Goal: Information Seeking & Learning: Check status

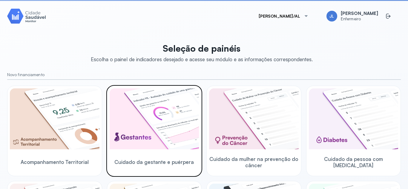
click at [193, 87] on div "Cuidado da gestante e puérpera" at bounding box center [154, 131] width 95 height 91
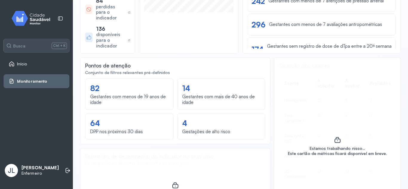
scroll to position [205, 0]
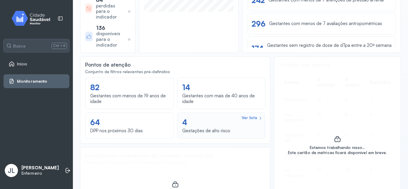
click at [236, 132] on div "Ver lista 4 Gestações de alto risco" at bounding box center [221, 126] width 78 height 18
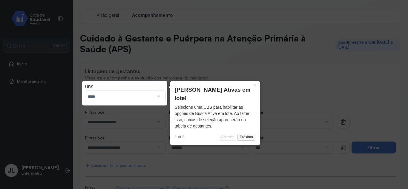
click at [246, 134] on button "Próximo" at bounding box center [247, 137] width 18 height 7
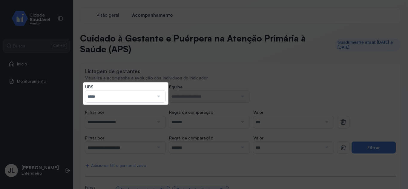
scroll to position [135, 0]
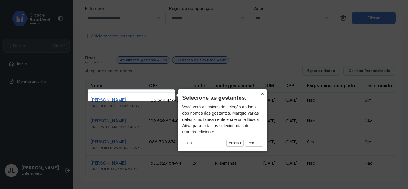
click at [261, 92] on button "×" at bounding box center [263, 93] width 10 height 8
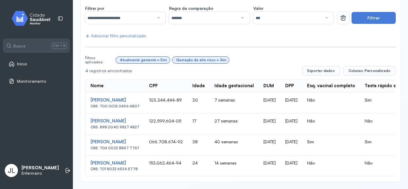
click at [360, 148] on td "Sim" at bounding box center [331, 144] width 58 height 21
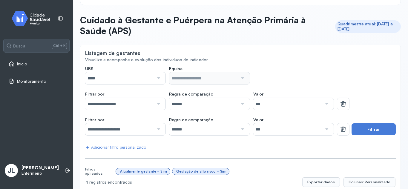
scroll to position [0, 0]
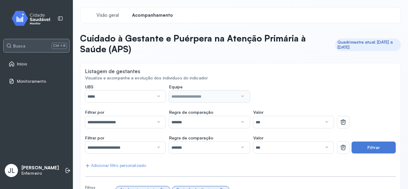
click at [35, 45] on div "Busca Ctrl + K" at bounding box center [37, 45] width 66 height 13
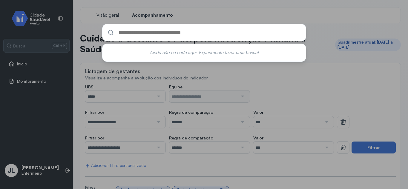
click at [31, 68] on div "Ainda não há nada aqui. Experimente fazer uma busca!" at bounding box center [204, 94] width 408 height 189
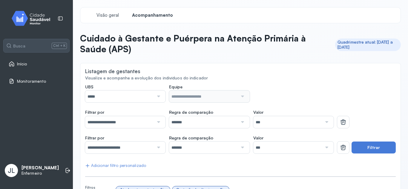
click at [30, 65] on link "Início" at bounding box center [37, 64] width 56 height 6
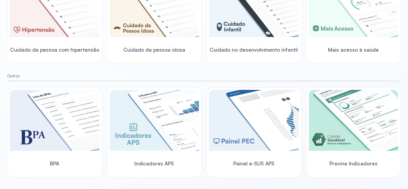
scroll to position [208, 0]
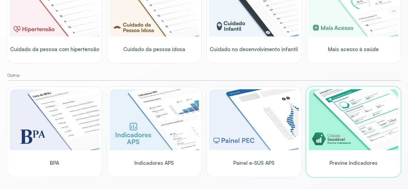
click at [348, 97] on img at bounding box center [354, 119] width 90 height 61
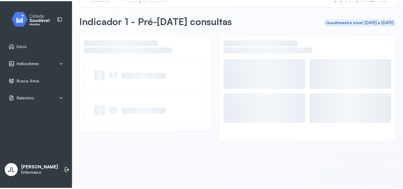
scroll to position [17, 0]
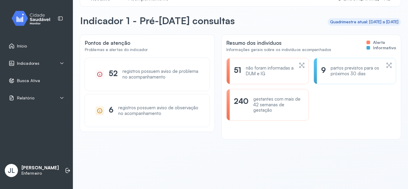
click at [61, 64] on icon at bounding box center [61, 63] width 5 height 5
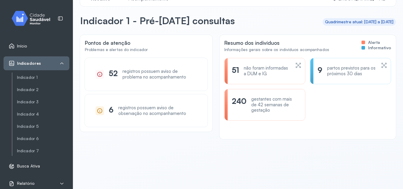
click at [254, 74] on div "não foram informadas a DUM e IG" at bounding box center [267, 70] width 47 height 11
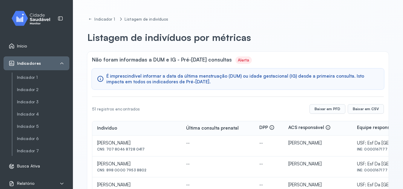
scroll to position [24, 0]
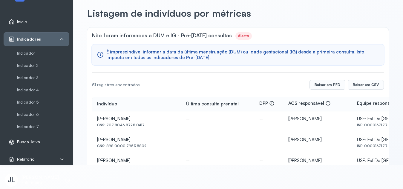
drag, startPoint x: 107, startPoint y: 125, endPoint x: 145, endPoint y: 127, distance: 38.9
click at [145, 127] on div "CNS: 707 8046 8728 0417" at bounding box center [136, 125] width 79 height 4
copy div "707 8046 8728 0417"
drag, startPoint x: 107, startPoint y: 147, endPoint x: 145, endPoint y: 147, distance: 38.2
click at [145, 147] on div "CNS: 898 0000 7953 8802" at bounding box center [136, 146] width 79 height 4
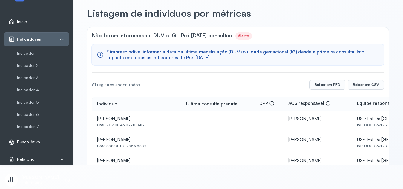
copy div "898 0000 7953 8802"
click at [145, 147] on div "CNS: 898 0000 7953 8802" at bounding box center [136, 146] width 79 height 4
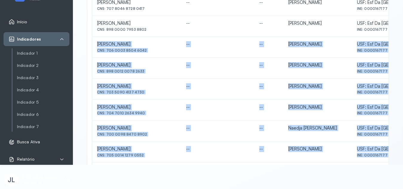
scroll to position [148, 0]
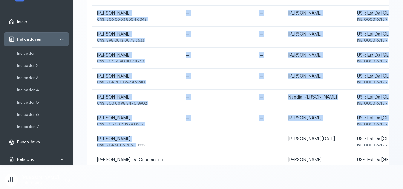
drag, startPoint x: 97, startPoint y: 161, endPoint x: 140, endPoint y: 138, distance: 48.6
click at [140, 138] on tbody "[PERSON_NAME] CNS: 707 8046 8728 0417 -- -- [PERSON_NAME] [GEOGRAPHIC_DATA]: Es…" at bounding box center [268, 121] width 352 height 314
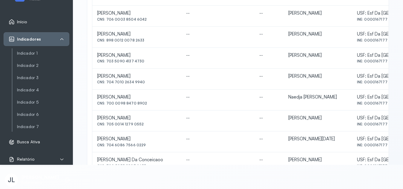
click at [177, 144] on div "CNS: 704 6086 7566 0229" at bounding box center [136, 145] width 79 height 4
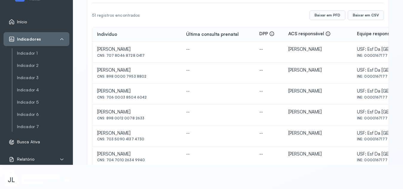
scroll to position [71, 0]
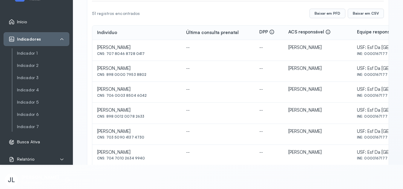
drag, startPoint x: 106, startPoint y: 97, endPoint x: 149, endPoint y: 101, distance: 43.8
click at [149, 101] on td "[PERSON_NAME] CNS: 706 0003 8504 6042" at bounding box center [136, 92] width 89 height 21
copy div "706 0003 8504 6042"
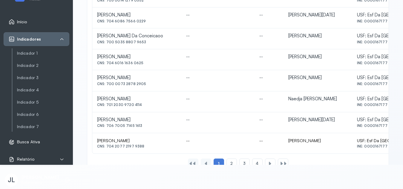
scroll to position [296, 0]
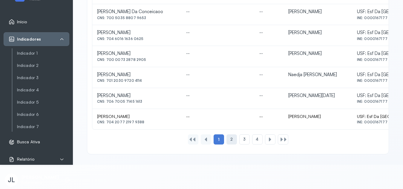
click at [227, 140] on div "2" at bounding box center [231, 139] width 10 height 10
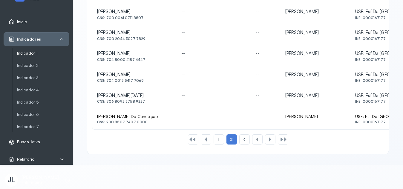
click at [41, 52] on link "Indicador 1" at bounding box center [43, 53] width 52 height 5
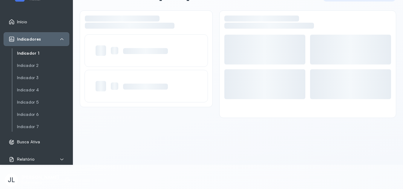
scroll to position [17, 0]
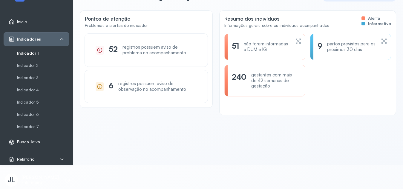
click at [323, 46] on div "9 partos previstos para os próximos 30 dias" at bounding box center [347, 46] width 59 height 11
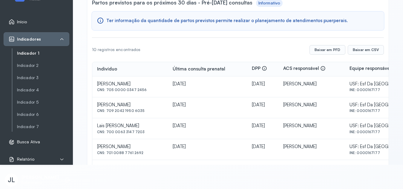
scroll to position [29, 0]
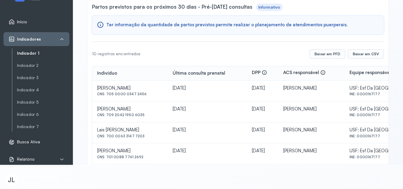
drag, startPoint x: 107, startPoint y: 93, endPoint x: 148, endPoint y: 95, distance: 41.0
click at [148, 95] on div "CNS: 705 0000 0347 2456" at bounding box center [130, 94] width 66 height 4
copy div "705 0000 0347 2456"
drag, startPoint x: 106, startPoint y: 115, endPoint x: 141, endPoint y: 116, distance: 35.0
click at [141, 116] on div "CNS: 709 2042 1950 6035" at bounding box center [130, 115] width 66 height 4
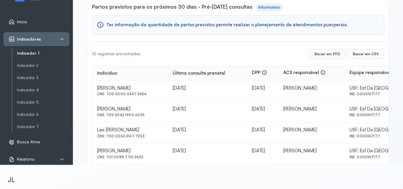
copy div "709 2042 1950 6035"
drag, startPoint x: 107, startPoint y: 136, endPoint x: 143, endPoint y: 134, distance: 35.9
click at [143, 134] on div "CNS: 700 0063 3147 7203" at bounding box center [130, 136] width 66 height 4
copy div "700 0063 3147 7203"
click at [316, 165] on html "Início Indicadores Indicador 1 Indicador 2 Indicador 3 Indicador 4 Indicador 5 …" at bounding box center [201, 70] width 403 height 189
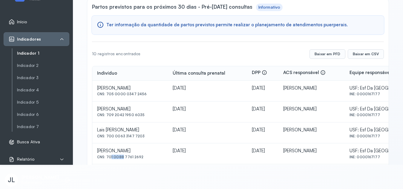
drag, startPoint x: 108, startPoint y: 157, endPoint x: 121, endPoint y: 157, distance: 13.4
click at [121, 157] on div "CNS: 701 0088 7761 2692" at bounding box center [130, 157] width 66 height 4
drag, startPoint x: 107, startPoint y: 157, endPoint x: 143, endPoint y: 158, distance: 35.6
click at [143, 158] on div "CNS: 701 0088 7761 2692" at bounding box center [130, 157] width 66 height 4
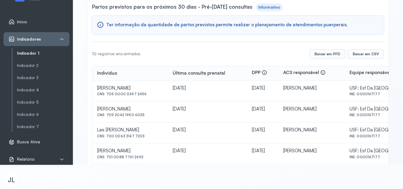
copy div "701 0088 7761 2692"
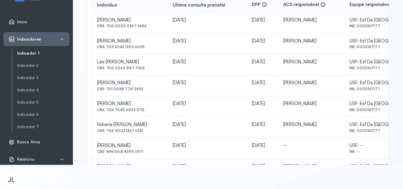
scroll to position [95, 0]
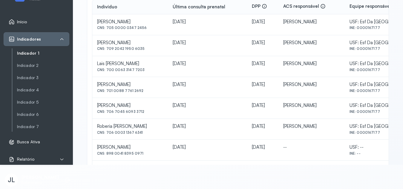
drag, startPoint x: 107, startPoint y: 111, endPoint x: 148, endPoint y: 113, distance: 40.7
click at [148, 113] on div "CNS: 706 7045 6093 3712" at bounding box center [130, 112] width 66 height 4
copy div "706 7045 6093 3712"
drag, startPoint x: 107, startPoint y: 133, endPoint x: 142, endPoint y: 133, distance: 35.0
click at [142, 133] on div "CNS: 706 0003 1367 6341" at bounding box center [130, 133] width 66 height 4
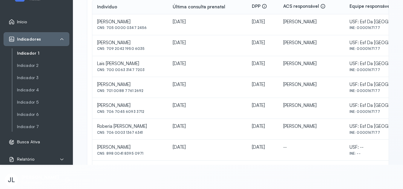
copy div "706 0003 1367 6341"
drag, startPoint x: 106, startPoint y: 154, endPoint x: 143, endPoint y: 157, distance: 37.4
click at [143, 157] on td "[PERSON_NAME] CNS: 898 0041 8395 0971" at bounding box center [130, 150] width 76 height 21
copy div "898 0041 8395 0971"
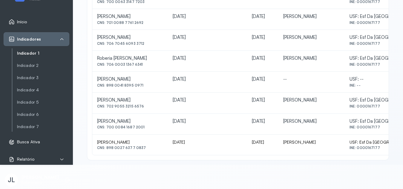
scroll to position [164, 0]
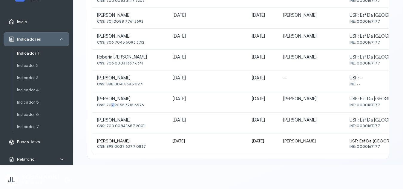
drag, startPoint x: 108, startPoint y: 105, endPoint x: 113, endPoint y: 105, distance: 5.1
click at [113, 105] on div "CNS: 702 9055 3215 6576" at bounding box center [130, 105] width 66 height 4
drag, startPoint x: 107, startPoint y: 104, endPoint x: 147, endPoint y: 106, distance: 40.4
click at [147, 106] on div "CNS: 702 9055 3215 6576" at bounding box center [130, 105] width 66 height 4
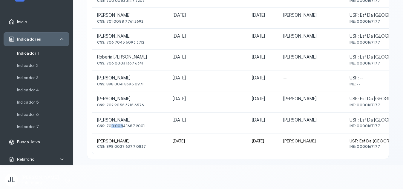
drag, startPoint x: 108, startPoint y: 127, endPoint x: 120, endPoint y: 126, distance: 12.0
click at [120, 126] on div "CNS: 700 0084 1687 2001" at bounding box center [130, 126] width 66 height 4
drag, startPoint x: 107, startPoint y: 126, endPoint x: 145, endPoint y: 128, distance: 38.9
click at [145, 128] on td "[PERSON_NAME] CNS: 700 0084 [DEMOGRAPHIC_DATA] [DEMOGRAPHIC_DATA]" at bounding box center [130, 123] width 76 height 21
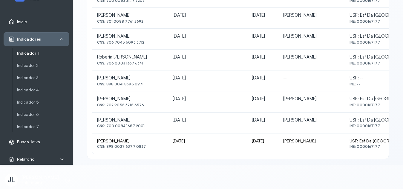
drag, startPoint x: 106, startPoint y: 146, endPoint x: 157, endPoint y: 148, distance: 50.5
click at [157, 148] on div "CNS: 898 0027 6377 0837" at bounding box center [130, 147] width 66 height 4
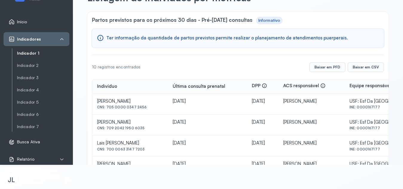
scroll to position [17, 0]
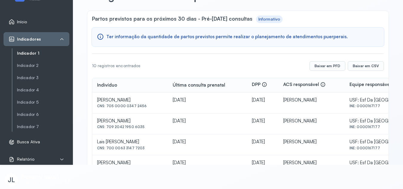
click at [39, 50] on link "Indicador 1" at bounding box center [43, 53] width 52 height 7
click at [31, 52] on link "Indicador 1" at bounding box center [43, 53] width 52 height 5
